Goal: Task Accomplishment & Management: Complete application form

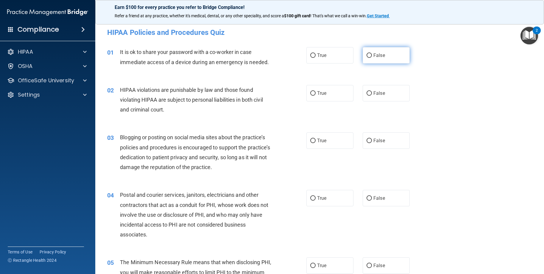
click at [377, 52] on span "False" at bounding box center [379, 55] width 12 height 6
click at [372, 53] on input "False" at bounding box center [368, 55] width 5 height 4
radio input "true"
click at [325, 92] on label "True" at bounding box center [329, 93] width 47 height 16
click at [316, 92] on input "True" at bounding box center [312, 93] width 5 height 4
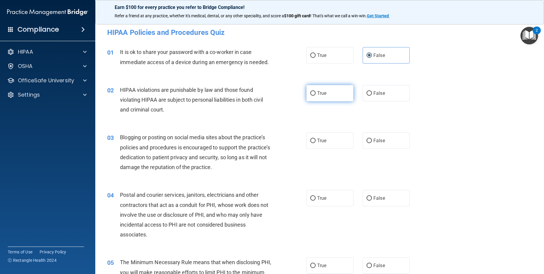
radio input "true"
click at [377, 131] on div "03 Blogging or posting on social media sites about the practice’s policies and …" at bounding box center [320, 153] width 434 height 57
click at [376, 138] on span "False" at bounding box center [379, 141] width 12 height 6
click at [372, 138] on input "False" at bounding box center [368, 140] width 5 height 4
radio input "true"
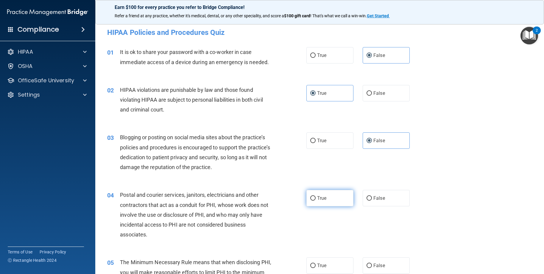
click at [330, 194] on label "True" at bounding box center [329, 198] width 47 height 16
click at [316, 196] on input "True" at bounding box center [312, 198] width 5 height 4
radio input "true"
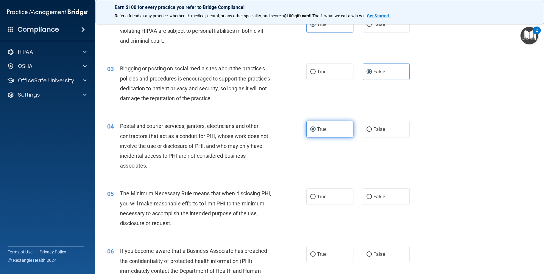
scroll to position [89, 0]
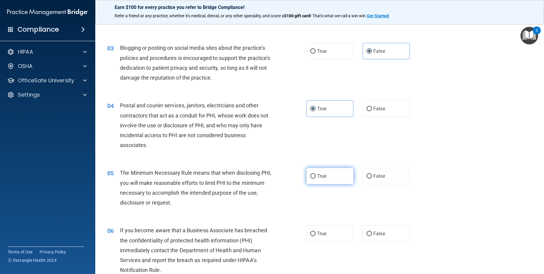
click at [322, 174] on span "True" at bounding box center [321, 176] width 9 height 6
click at [316, 174] on input "True" at bounding box center [312, 176] width 5 height 4
radio input "true"
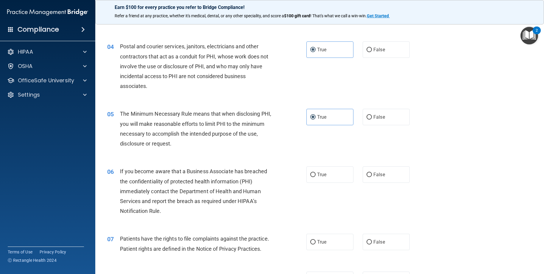
scroll to position [149, 0]
click at [366, 173] on input "False" at bounding box center [368, 174] width 5 height 4
radio input "true"
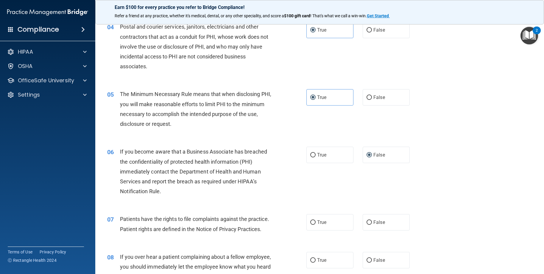
scroll to position [179, 0]
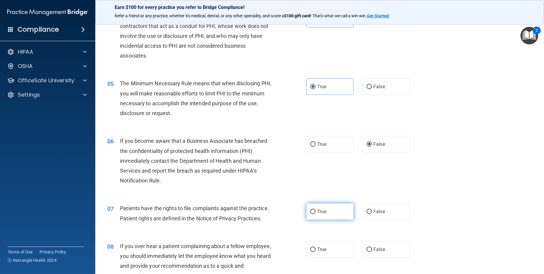
click at [334, 213] on label "True" at bounding box center [329, 211] width 47 height 16
click at [316, 213] on input "True" at bounding box center [312, 211] width 5 height 4
radio input "true"
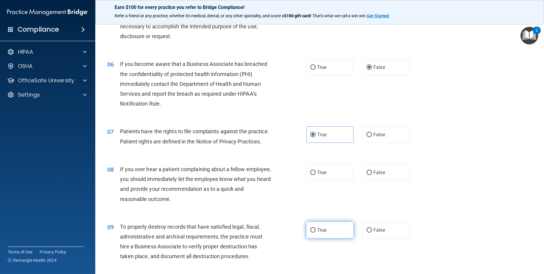
scroll to position [298, 0]
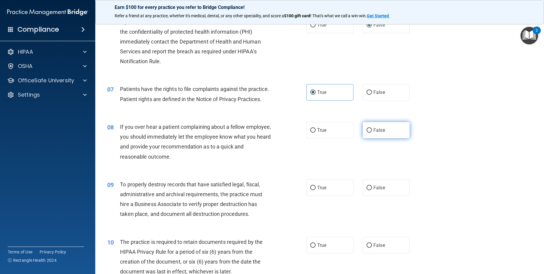
click at [385, 138] on label "False" at bounding box center [386, 130] width 47 height 16
click at [372, 132] on input "False" at bounding box center [368, 130] width 5 height 4
radio input "true"
click at [371, 196] on label "False" at bounding box center [386, 187] width 47 height 16
click at [371, 190] on input "False" at bounding box center [368, 187] width 5 height 4
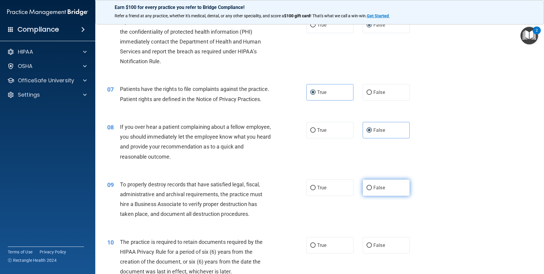
radio input "true"
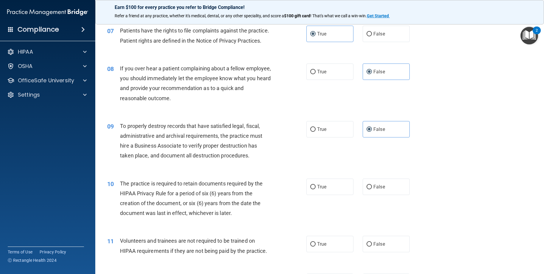
scroll to position [357, 0]
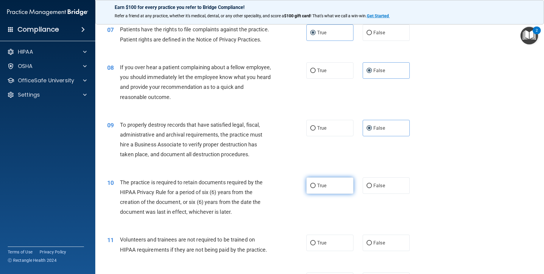
click at [316, 193] on label "True" at bounding box center [329, 185] width 47 height 16
click at [316, 188] on input "True" at bounding box center [312, 185] width 5 height 4
radio input "true"
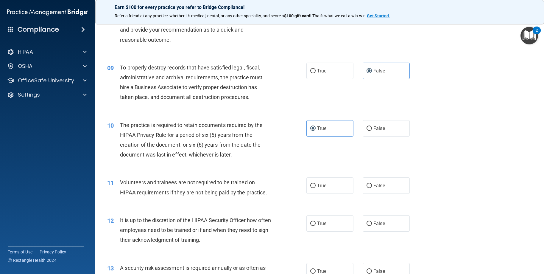
scroll to position [417, 0]
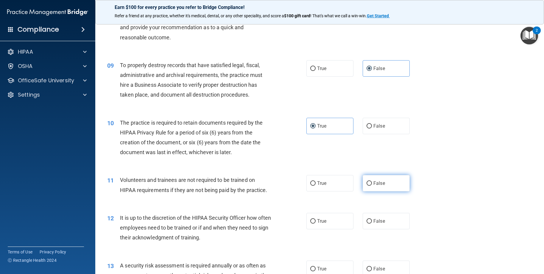
click at [377, 186] on span "False" at bounding box center [379, 183] width 12 height 6
click at [372, 185] on input "False" at bounding box center [368, 183] width 5 height 4
radio input "true"
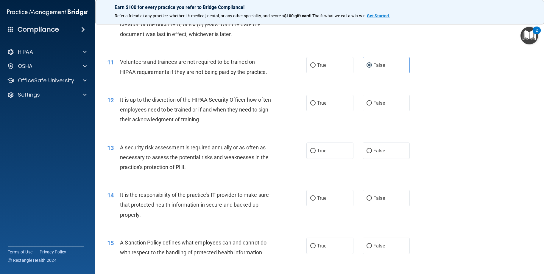
scroll to position [536, 0]
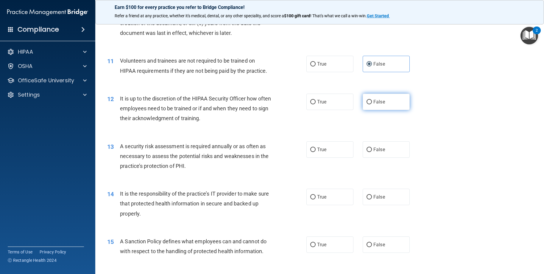
click at [384, 110] on label "False" at bounding box center [386, 101] width 47 height 16
click at [372, 104] on input "False" at bounding box center [368, 102] width 5 height 4
radio input "true"
click at [319, 152] on span "True" at bounding box center [321, 149] width 9 height 6
click at [316, 152] on input "True" at bounding box center [312, 149] width 5 height 4
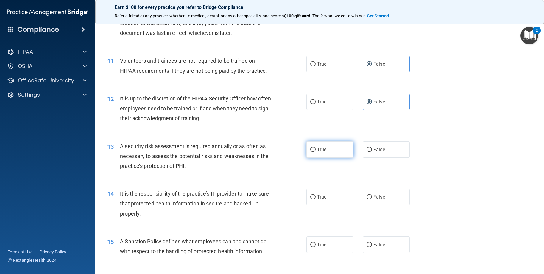
radio input "true"
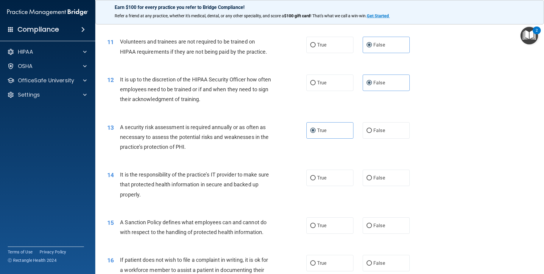
scroll to position [566, 0]
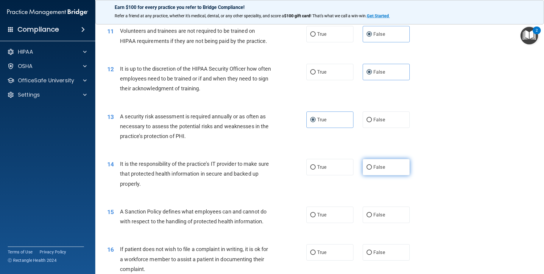
click at [374, 170] on span "False" at bounding box center [379, 167] width 12 height 6
click at [372, 169] on input "False" at bounding box center [368, 167] width 5 height 4
radio input "true"
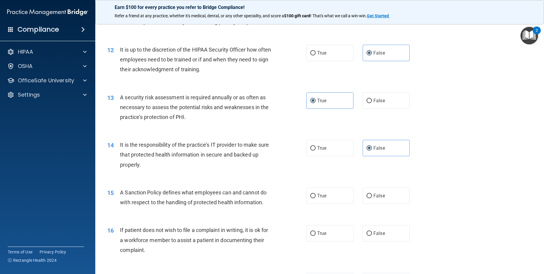
scroll to position [595, 0]
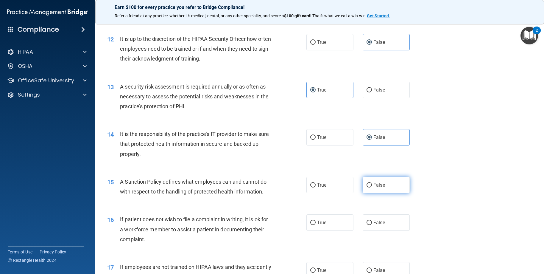
click at [371, 193] on label "False" at bounding box center [386, 185] width 47 height 16
click at [371, 187] on input "False" at bounding box center [368, 185] width 5 height 4
radio input "true"
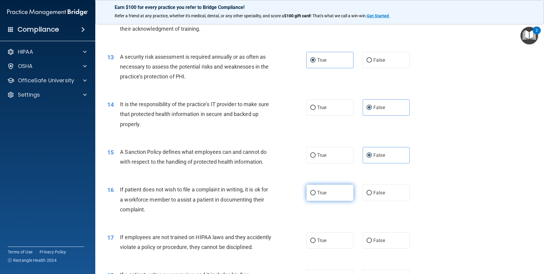
click at [321, 195] on span "True" at bounding box center [321, 193] width 9 height 6
click at [316, 195] on input "True" at bounding box center [312, 193] width 5 height 4
radio input "true"
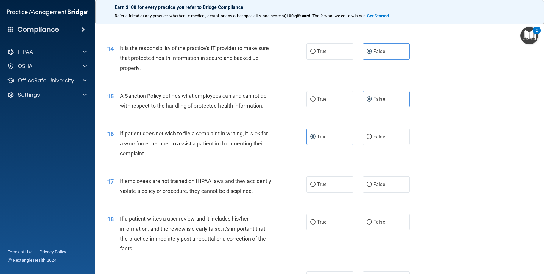
scroll to position [685, 0]
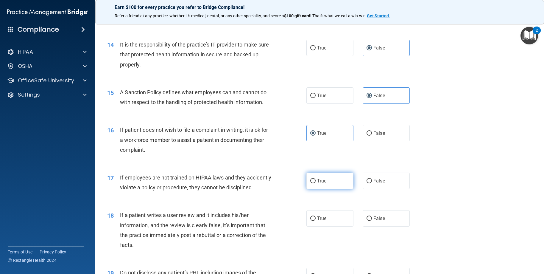
click at [320, 189] on label "True" at bounding box center [329, 180] width 47 height 16
click at [316, 183] on input "True" at bounding box center [312, 181] width 5 height 4
radio input "true"
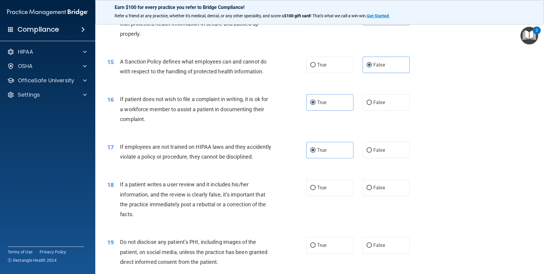
scroll to position [744, 0]
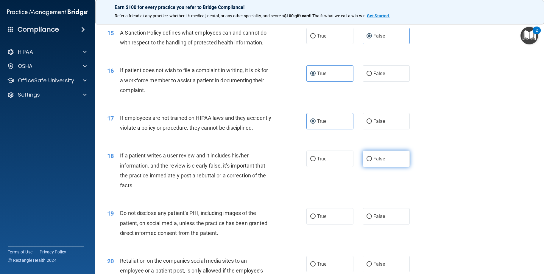
click at [370, 167] on label "False" at bounding box center [386, 158] width 47 height 16
click at [370, 161] on input "False" at bounding box center [368, 159] width 5 height 4
radio input "true"
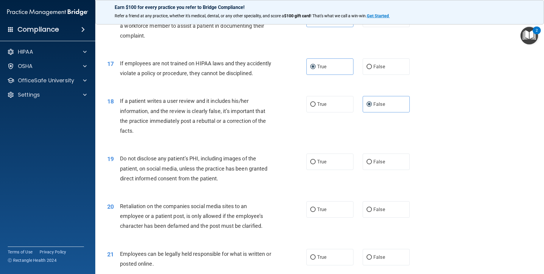
scroll to position [804, 0]
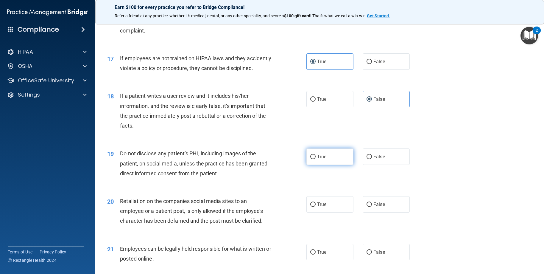
click at [325, 165] on label "True" at bounding box center [329, 156] width 47 height 16
click at [316, 159] on input "True" at bounding box center [312, 156] width 5 height 4
radio input "true"
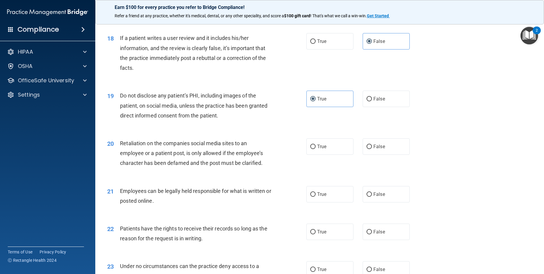
scroll to position [863, 0]
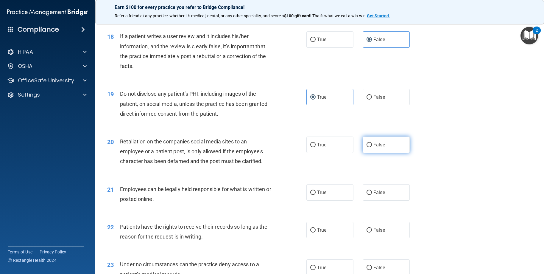
click at [366, 147] on input "False" at bounding box center [368, 145] width 5 height 4
radio input "true"
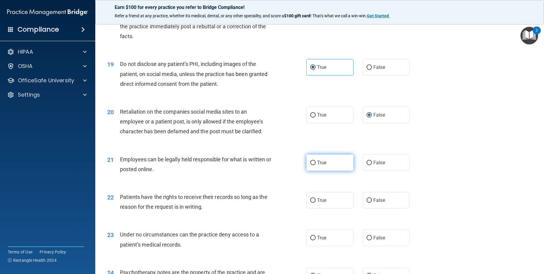
click at [320, 171] on label "True" at bounding box center [329, 162] width 47 height 16
click at [316, 165] on input "True" at bounding box center [312, 162] width 5 height 4
radio input "true"
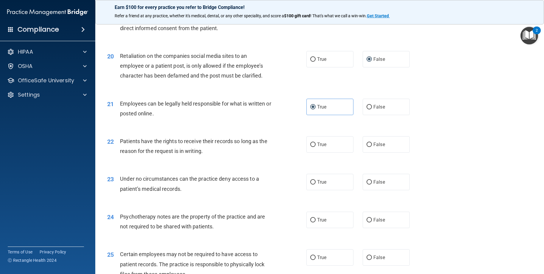
scroll to position [953, 0]
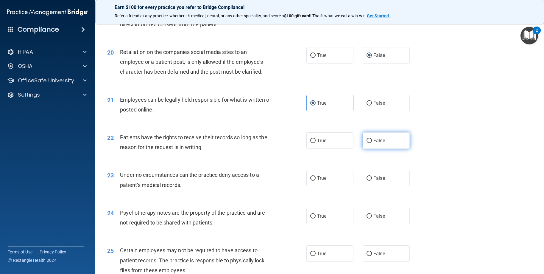
click at [377, 149] on label "False" at bounding box center [386, 140] width 47 height 16
click at [372, 143] on input "False" at bounding box center [368, 140] width 5 height 4
radio input "true"
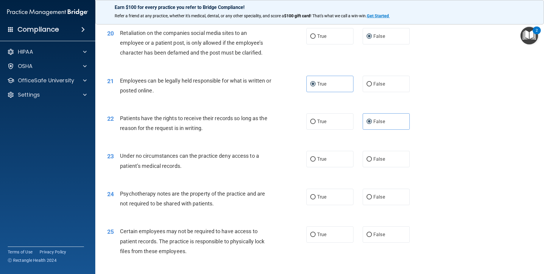
scroll to position [982, 0]
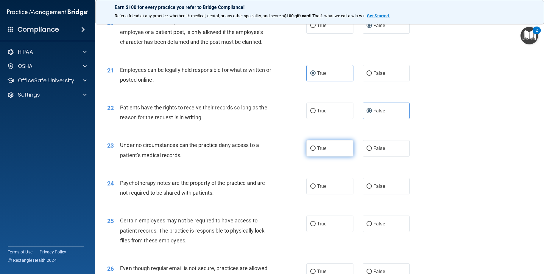
click at [312, 151] on input "True" at bounding box center [312, 148] width 5 height 4
radio input "true"
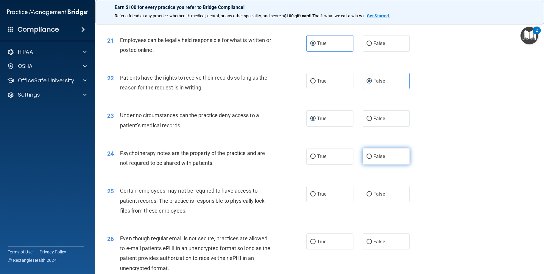
click at [390, 164] on label "False" at bounding box center [386, 156] width 47 height 16
click at [372, 159] on input "False" at bounding box center [368, 156] width 5 height 4
radio input "true"
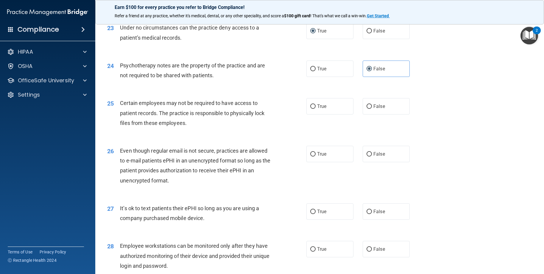
scroll to position [1101, 0]
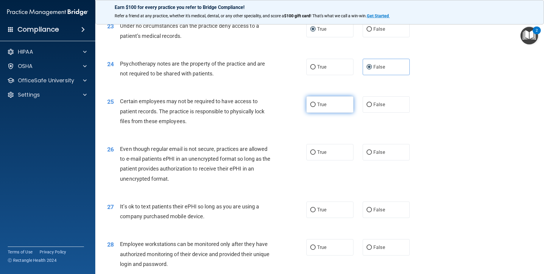
click at [307, 113] on label "True" at bounding box center [329, 104] width 47 height 16
click at [310, 107] on input "True" at bounding box center [312, 104] width 5 height 4
radio input "true"
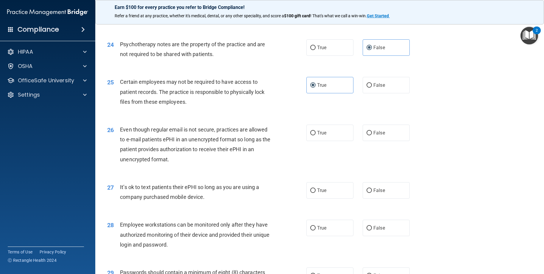
scroll to position [1131, 0]
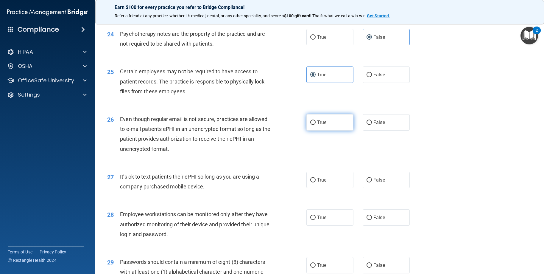
click at [322, 125] on span "True" at bounding box center [321, 122] width 9 height 6
click at [316, 125] on input "True" at bounding box center [312, 122] width 5 height 4
radio input "true"
click at [378, 188] on label "False" at bounding box center [386, 179] width 47 height 16
click at [372, 182] on input "False" at bounding box center [368, 180] width 5 height 4
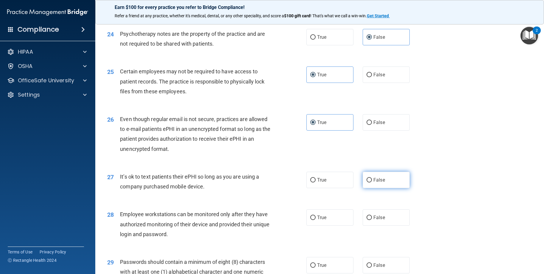
radio input "true"
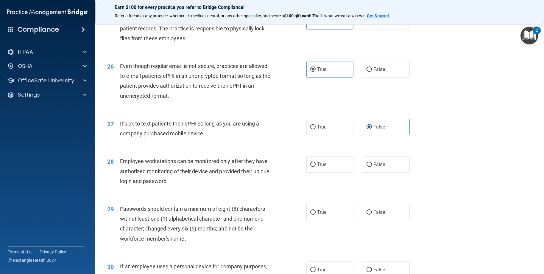
scroll to position [1191, 0]
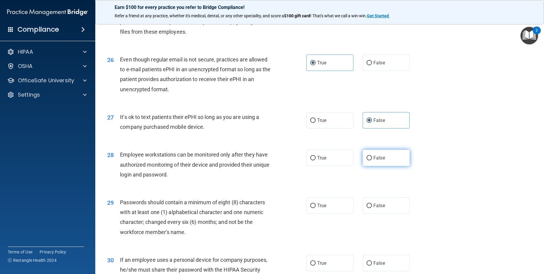
click at [379, 160] on span "False" at bounding box center [379, 158] width 12 height 6
click at [372, 160] on input "False" at bounding box center [368, 158] width 5 height 4
radio input "true"
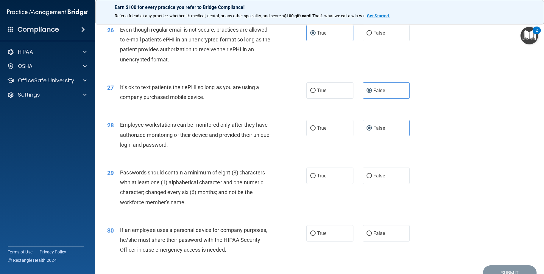
scroll to position [1270, 0]
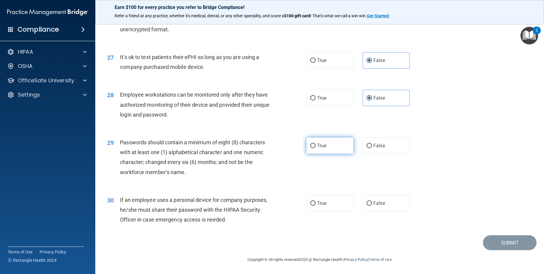
click at [328, 145] on label "True" at bounding box center [329, 145] width 47 height 16
click at [316, 145] on input "True" at bounding box center [312, 145] width 5 height 4
radio input "true"
click at [388, 203] on label "False" at bounding box center [386, 203] width 47 height 16
click at [372, 203] on input "False" at bounding box center [368, 203] width 5 height 4
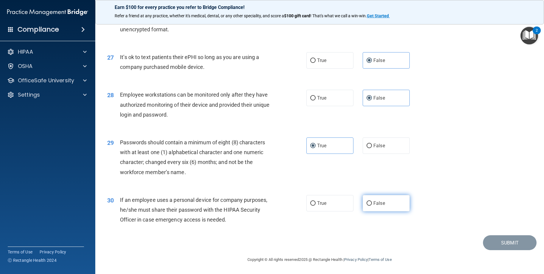
radio input "true"
click at [499, 242] on button "Submit" at bounding box center [510, 242] width 54 height 15
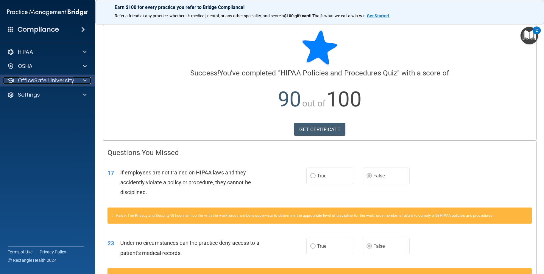
click at [86, 82] on span at bounding box center [85, 80] width 4 height 7
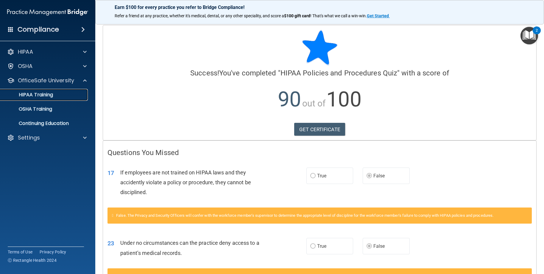
click at [57, 92] on div "HIPAA Training" at bounding box center [44, 95] width 81 height 6
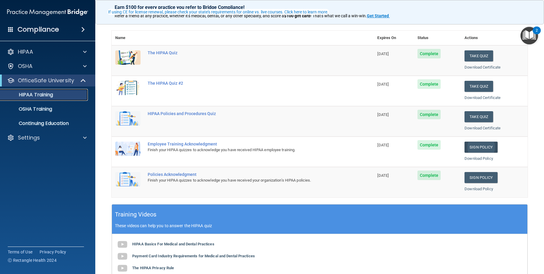
scroll to position [30, 0]
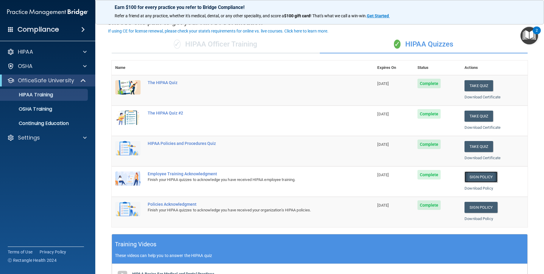
click at [474, 178] on link "Sign Policy" at bounding box center [480, 176] width 33 height 11
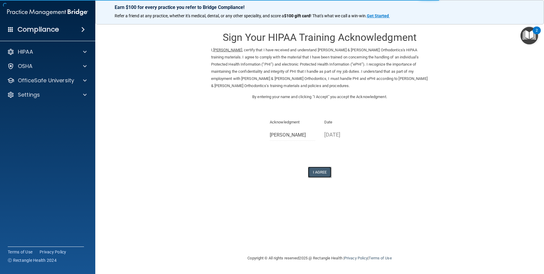
click at [318, 171] on button "I Agree" at bounding box center [320, 171] width 24 height 11
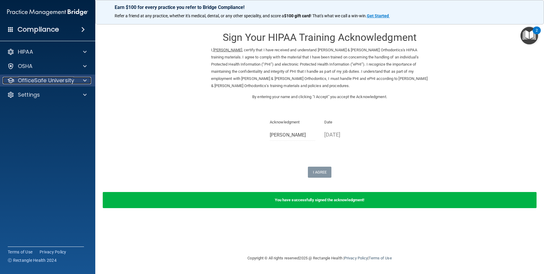
click at [58, 79] on p "OfficeSafe University" at bounding box center [46, 80] width 56 height 7
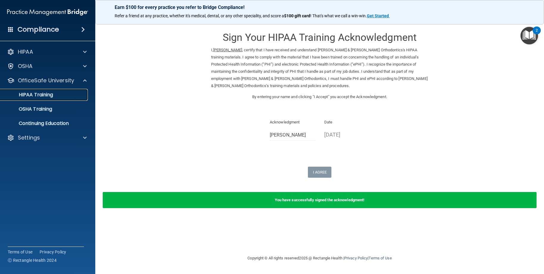
click at [52, 97] on p "HIPAA Training" at bounding box center [28, 95] width 49 height 6
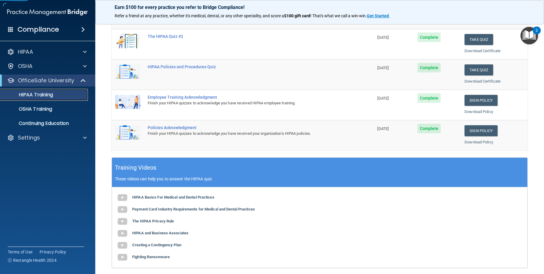
scroll to position [119, 0]
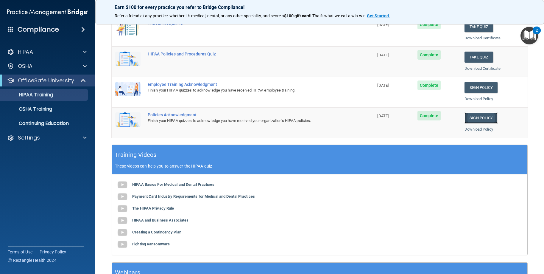
click at [480, 119] on link "Sign Policy" at bounding box center [480, 117] width 33 height 11
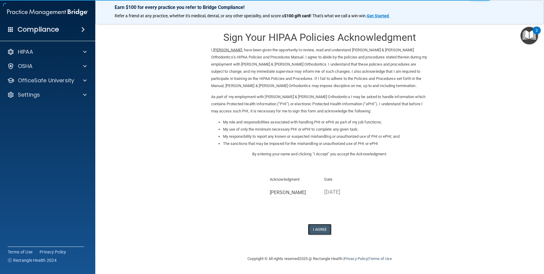
click at [321, 227] on button "I Agree" at bounding box center [320, 229] width 24 height 11
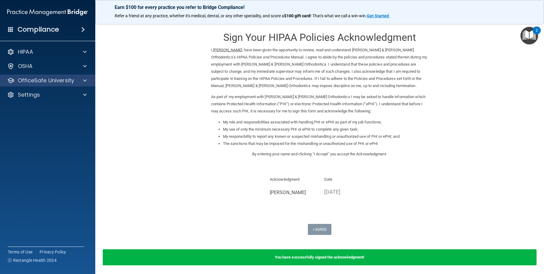
click at [80, 85] on div "OfficeSafe University" at bounding box center [48, 80] width 96 height 12
click at [66, 80] on p "OfficeSafe University" at bounding box center [46, 80] width 56 height 7
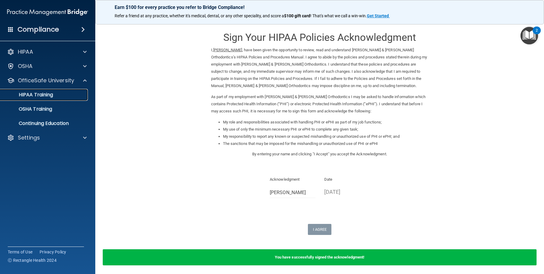
click at [51, 96] on p "HIPAA Training" at bounding box center [28, 95] width 49 height 6
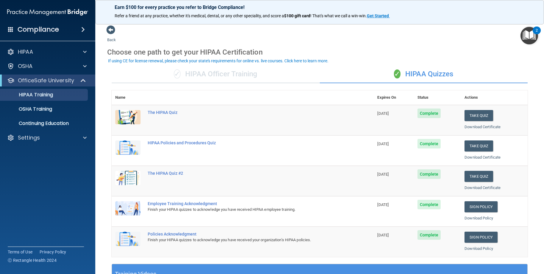
click at [254, 75] on div "✓ HIPAA Officer Training" at bounding box center [216, 74] width 208 height 18
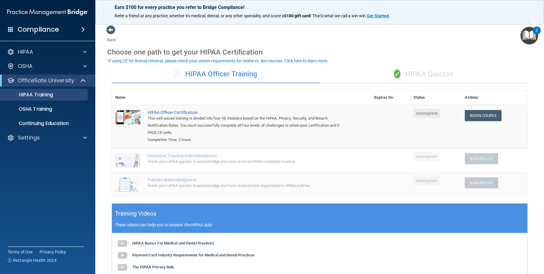
click at [435, 75] on div "✓ HIPAA Quizzes" at bounding box center [424, 74] width 208 height 18
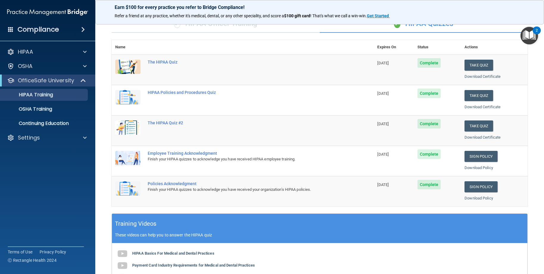
scroll to position [26, 0]
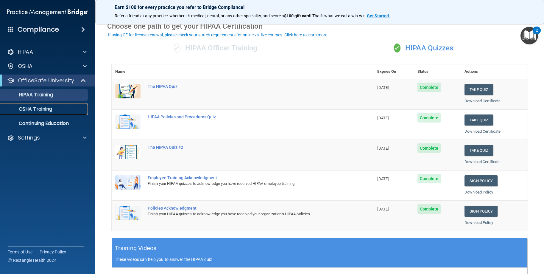
click at [55, 113] on link "OSHA Training" at bounding box center [41, 109] width 94 height 12
